Goal: Task Accomplishment & Management: Use online tool/utility

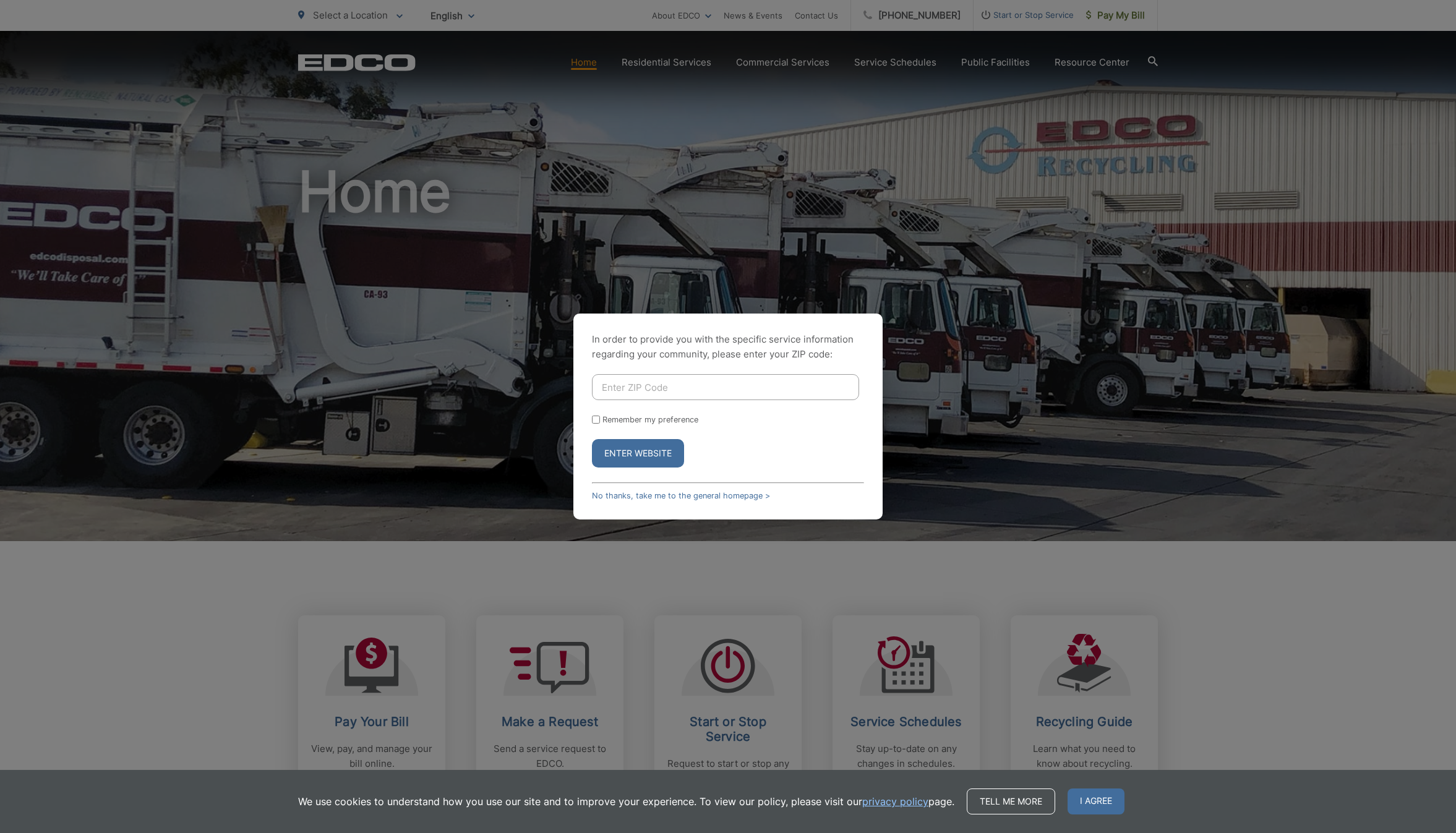
click at [671, 389] on input "Enter ZIP Code" at bounding box center [725, 387] width 267 height 26
type input "92028"
click at [602, 419] on div "Remember my preference" at bounding box center [728, 419] width 272 height 9
click at [595, 418] on input "Remember my preference" at bounding box center [596, 419] width 8 height 8
checkbox input "true"
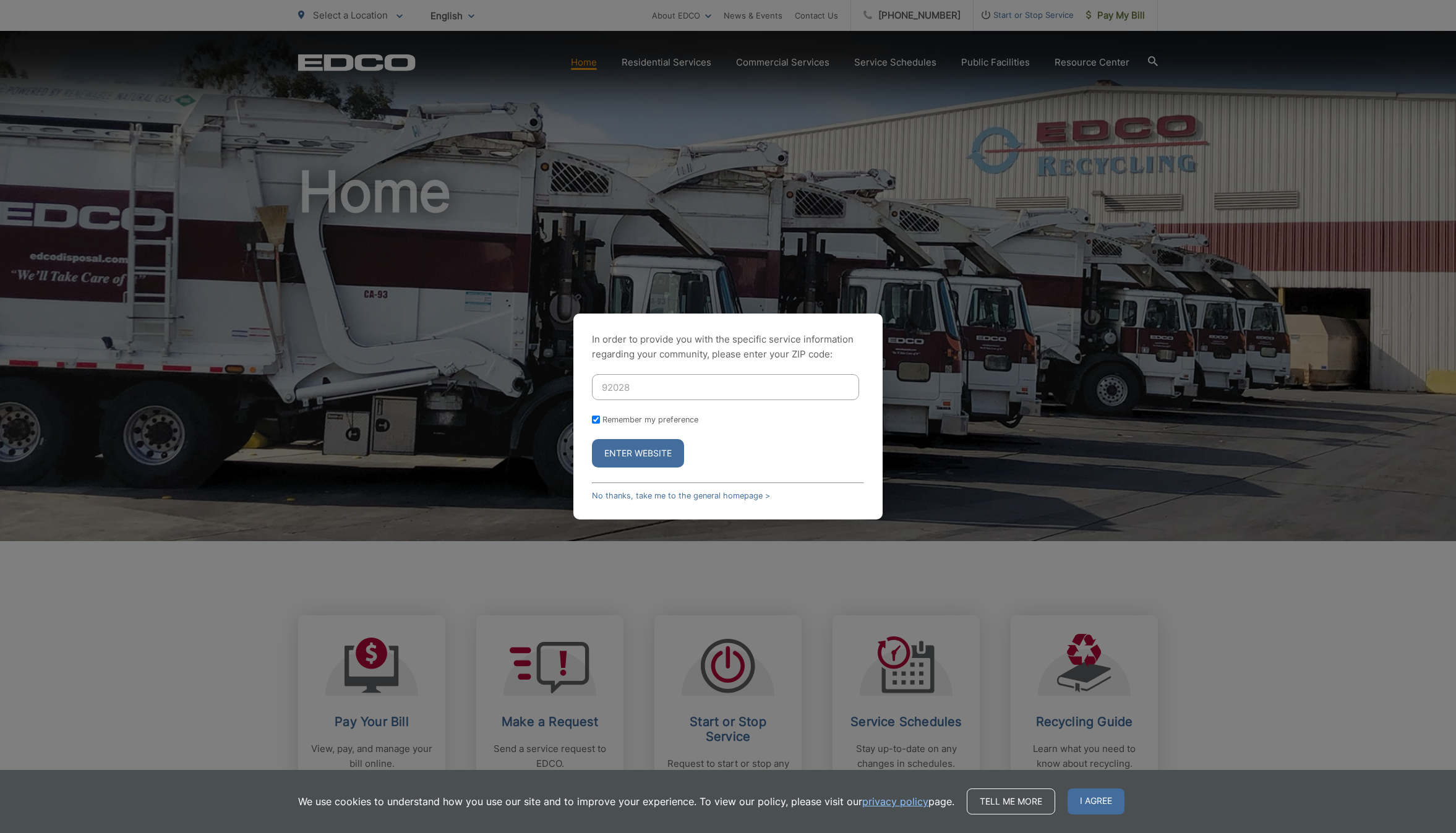
click at [641, 456] on button "Enter Website" at bounding box center [638, 453] width 92 height 29
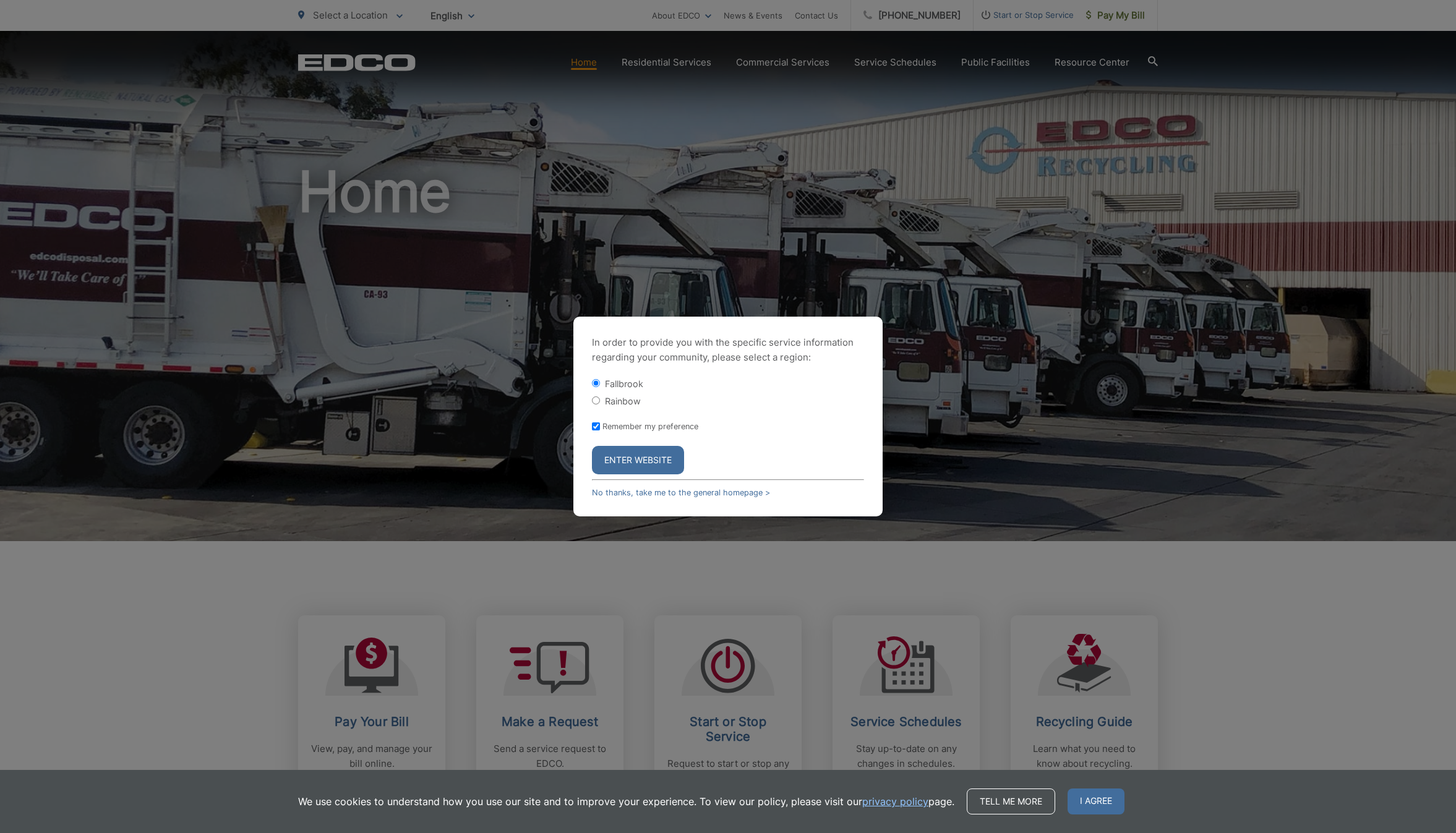
click at [615, 397] on label "Rainbow" at bounding box center [623, 401] width 36 height 10
click at [600, 397] on input "Rainbow" at bounding box center [596, 400] width 8 height 8
radio input "true"
click at [638, 457] on button "Enter Website" at bounding box center [638, 460] width 92 height 29
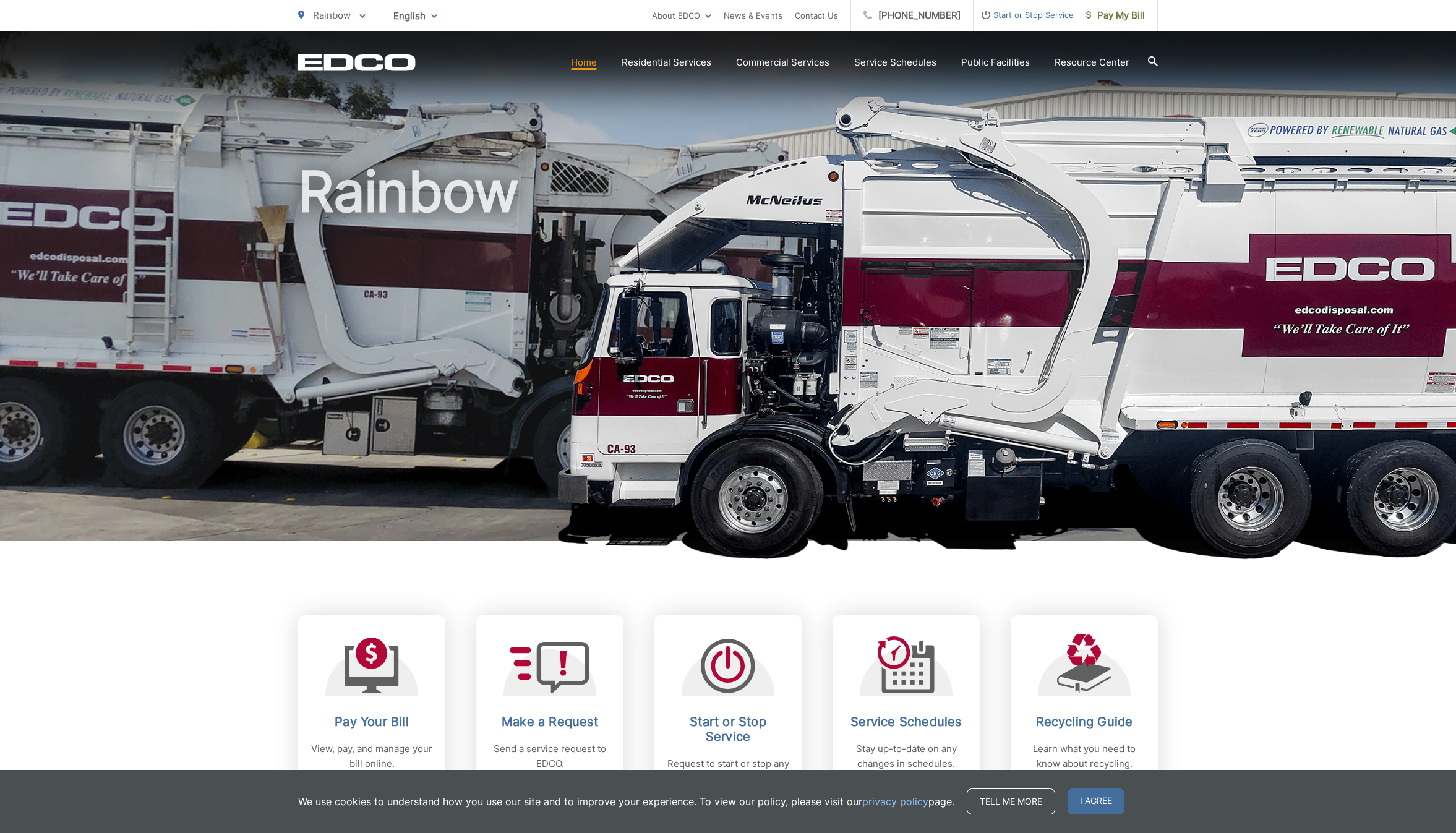
click at [1150, 58] on icon at bounding box center [1153, 61] width 10 height 10
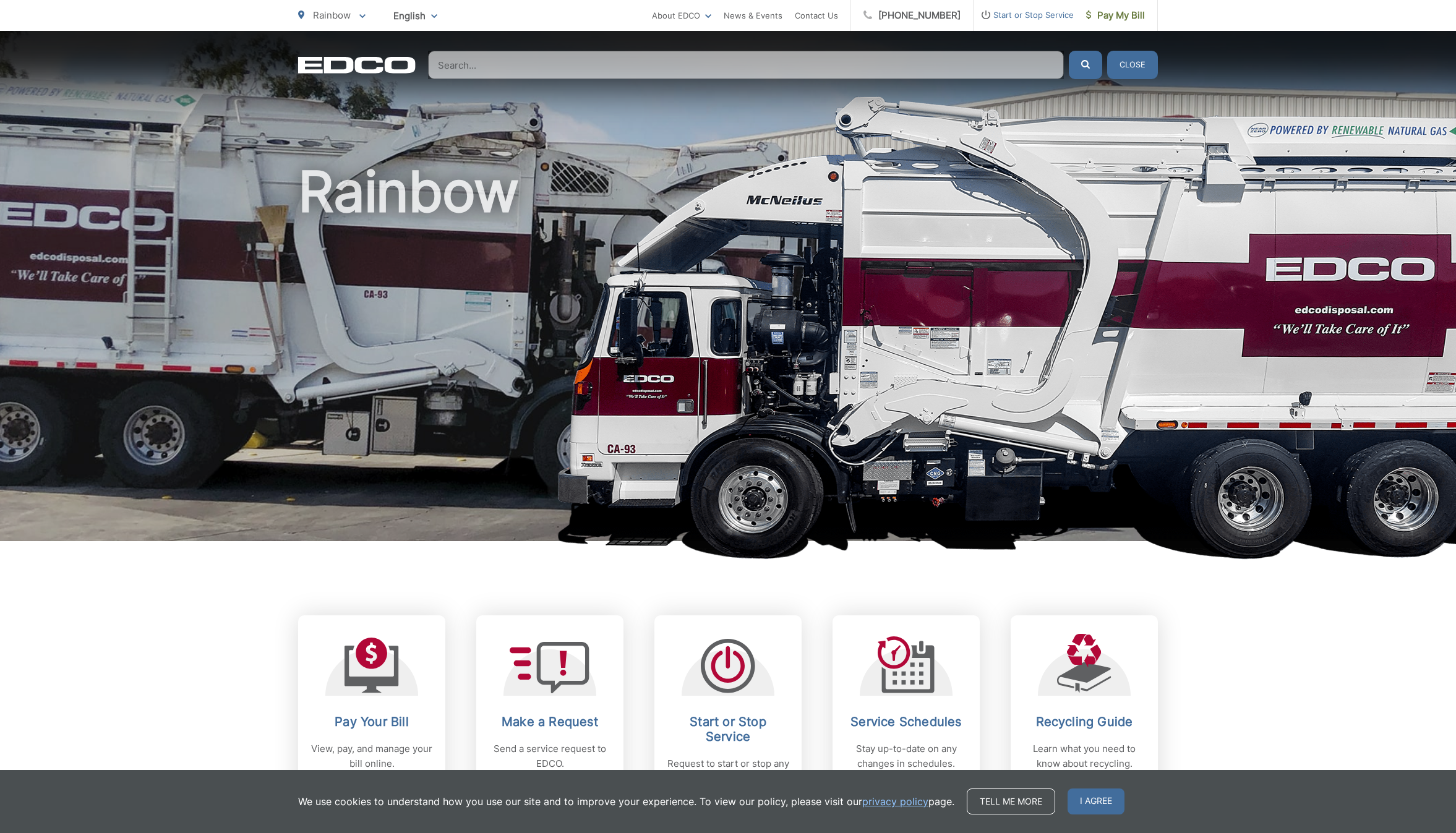
click at [1141, 64] on button "Close" at bounding box center [1132, 65] width 51 height 29
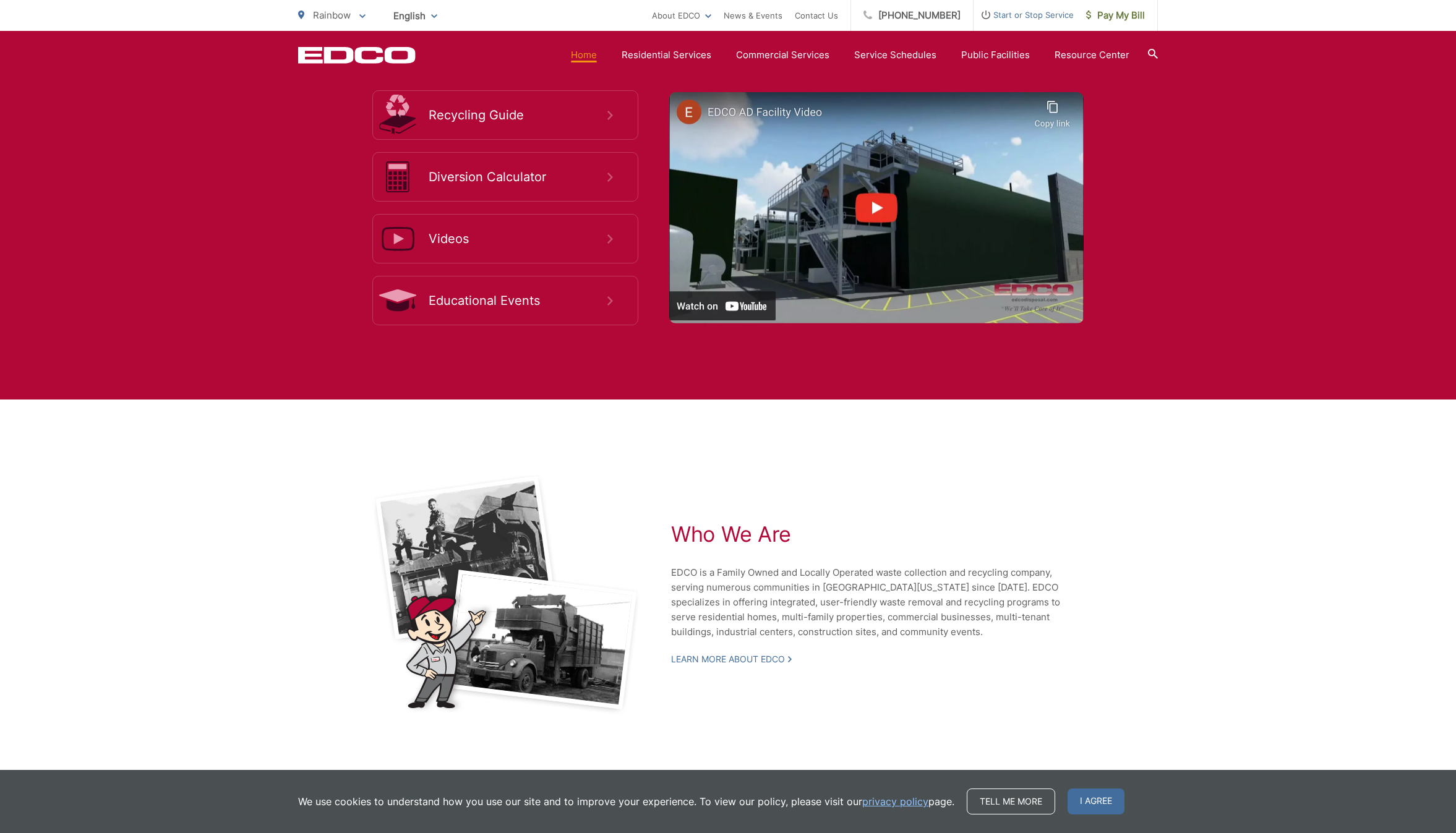
scroll to position [2374, 0]
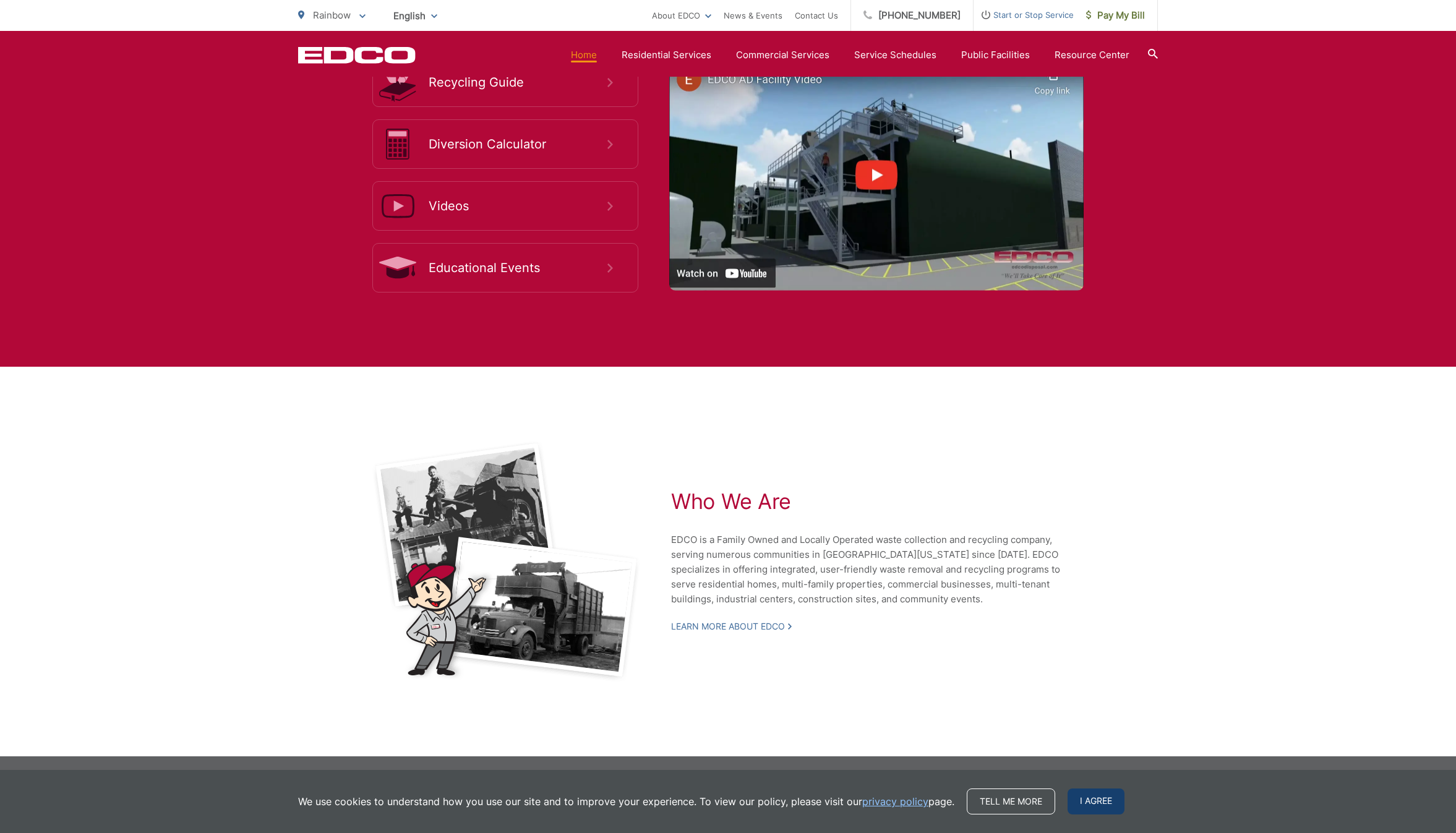
click at [1088, 801] on span "I agree" at bounding box center [1095, 801] width 57 height 26
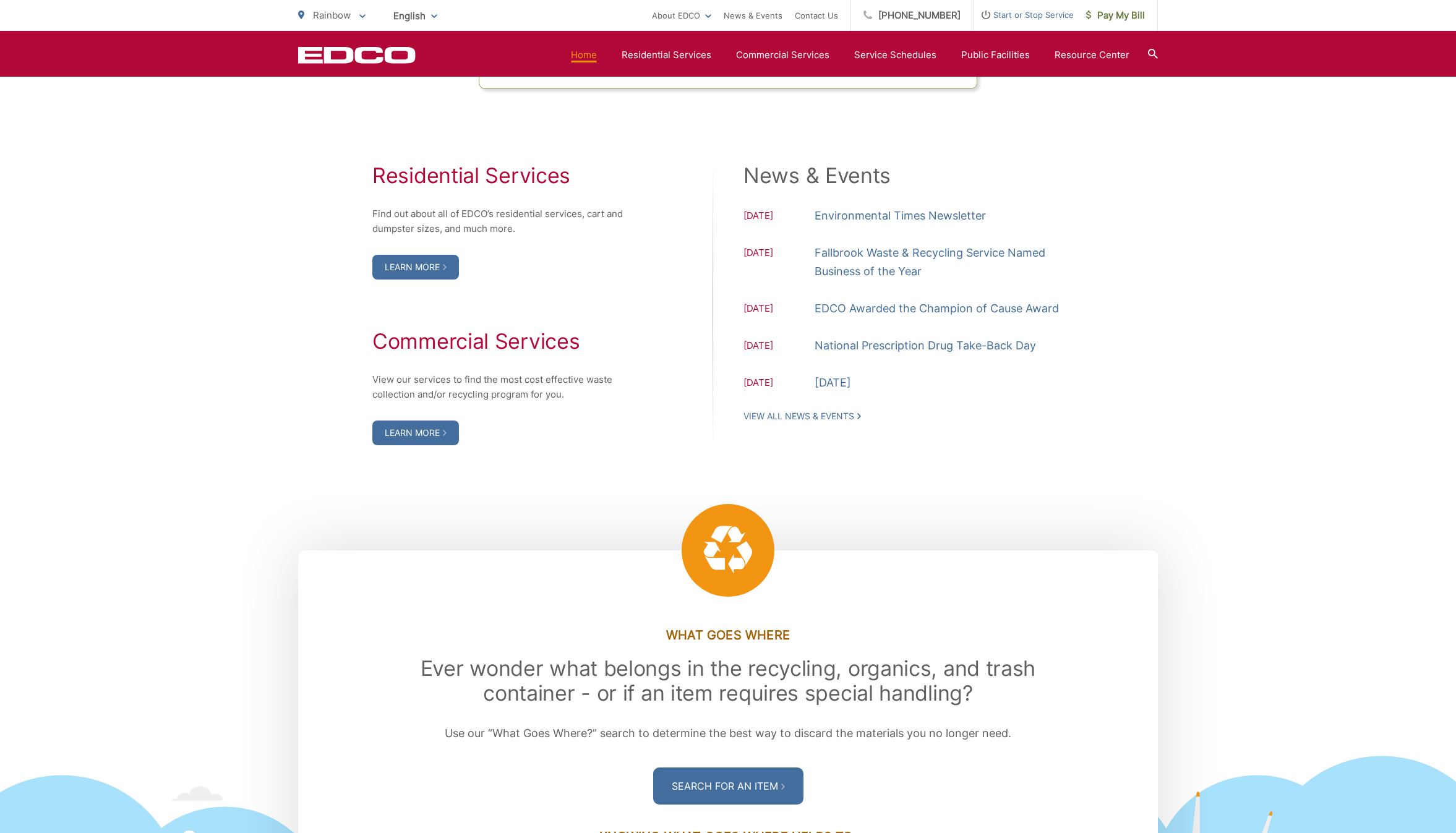
scroll to position [1223, 0]
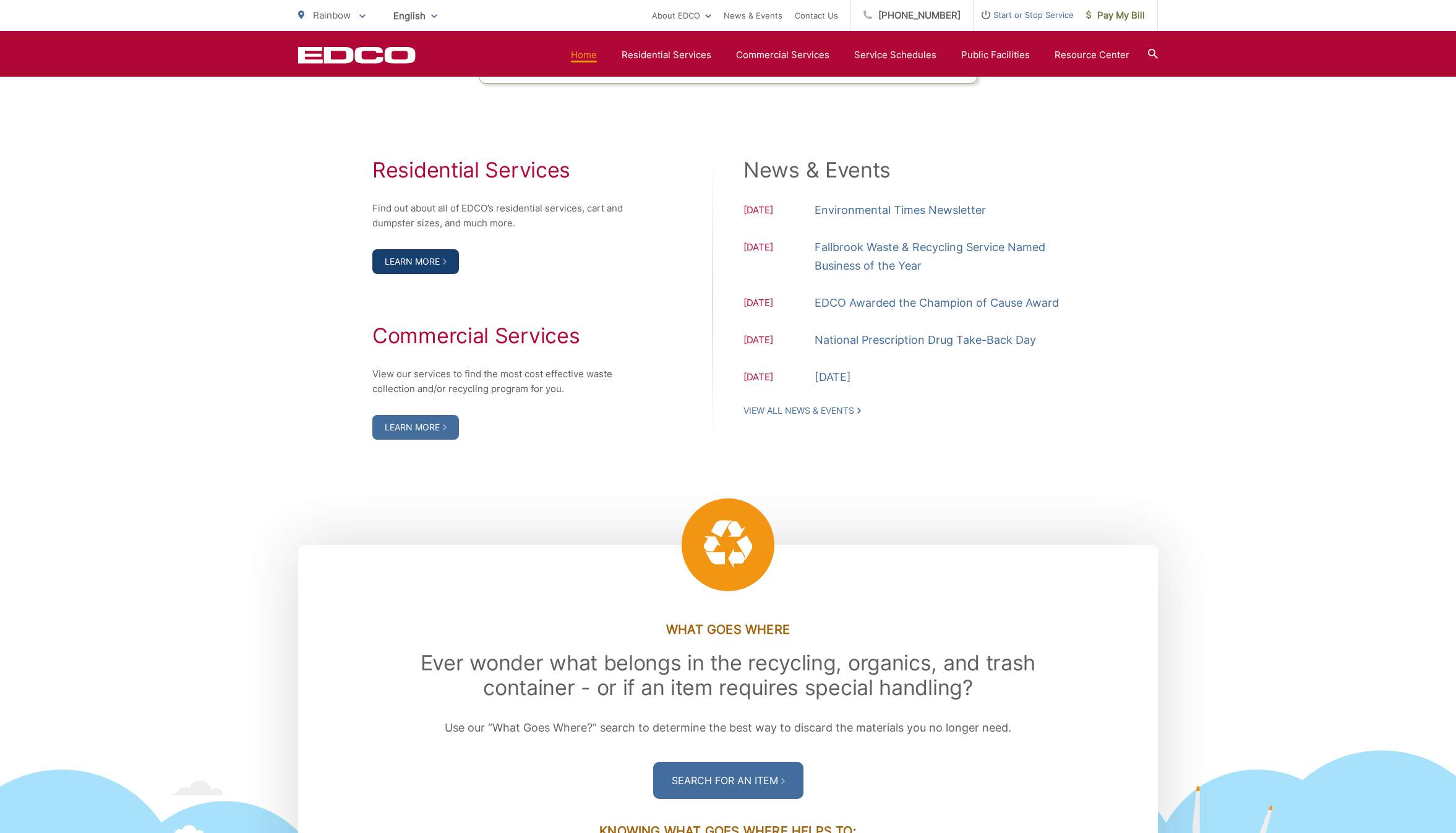
click at [426, 263] on link "Learn More" at bounding box center [415, 261] width 86 height 25
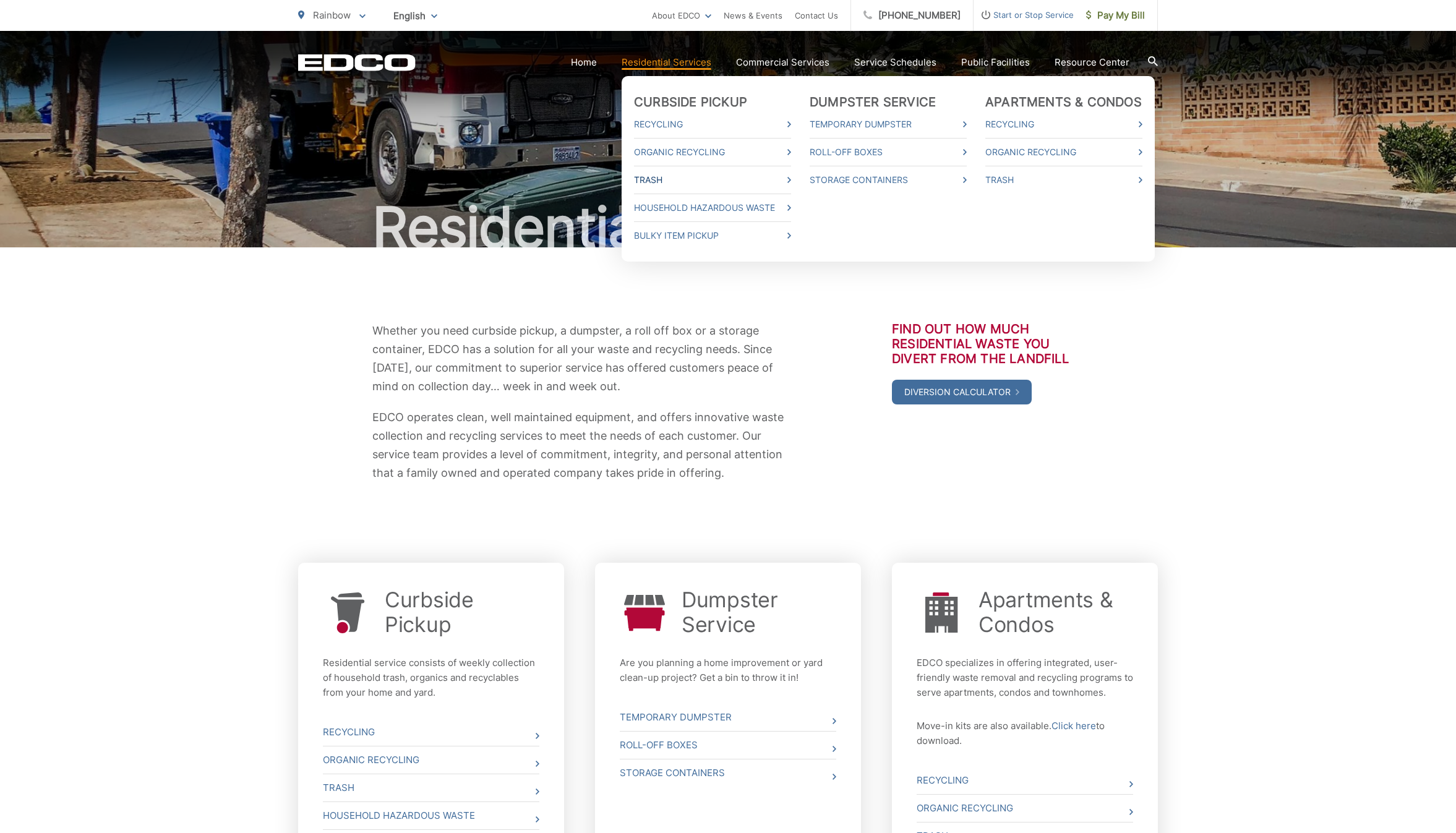
click at [663, 178] on link "Trash" at bounding box center [712, 180] width 157 height 15
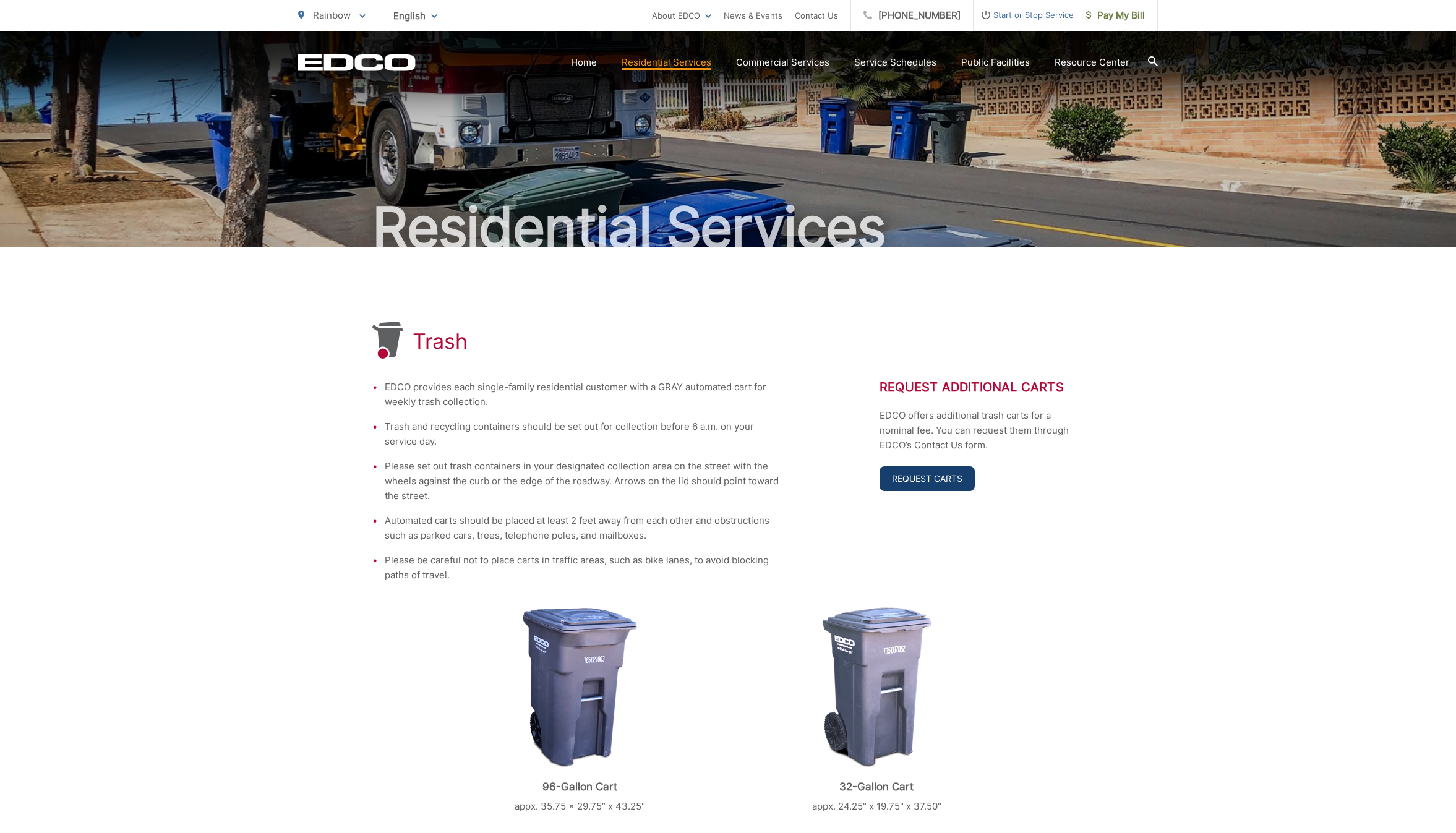
click at [925, 480] on link "Request Carts" at bounding box center [927, 479] width 95 height 25
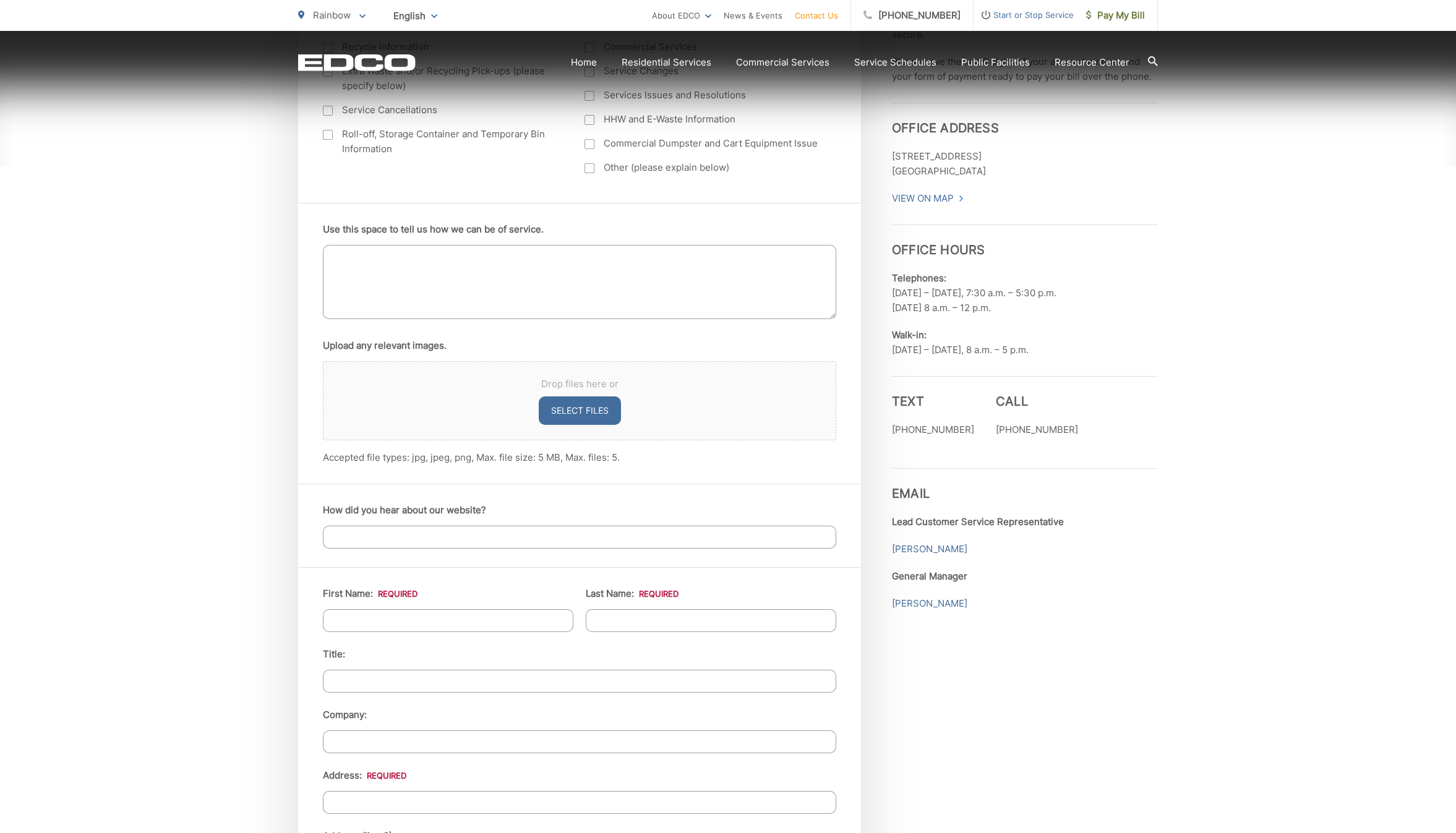
scroll to position [675, 0]
